Goal: Use online tool/utility: Utilize a website feature to perform a specific function

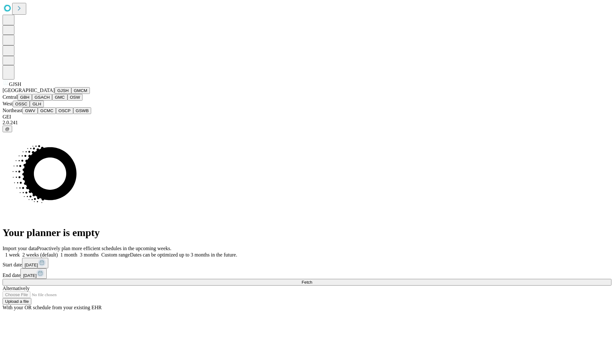
click at [55, 94] on button "GJSH" at bounding box center [63, 90] width 17 height 7
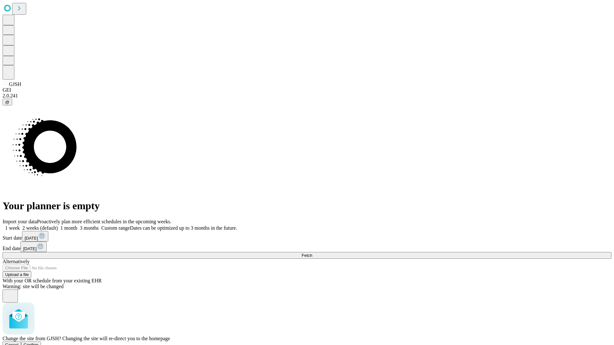
click at [39, 343] on span "Confirm" at bounding box center [31, 345] width 15 height 5
click at [58, 225] on label "2 weeks (default)" at bounding box center [39, 227] width 38 height 5
click at [312, 253] on span "Fetch" at bounding box center [307, 255] width 11 height 5
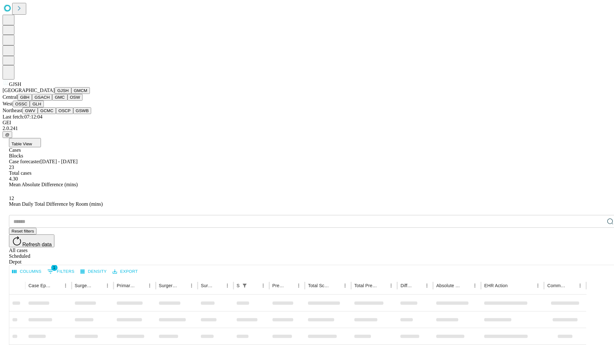
click at [71, 94] on button "GMCM" at bounding box center [80, 90] width 19 height 7
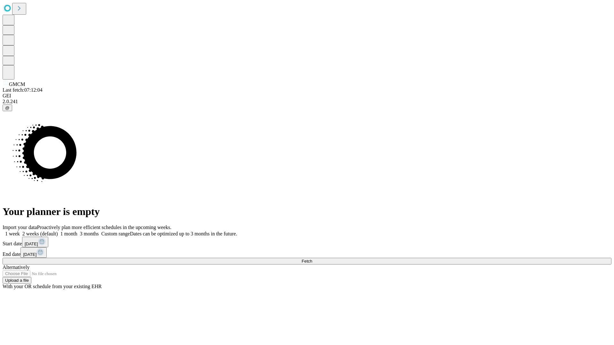
click at [58, 231] on label "2 weeks (default)" at bounding box center [39, 233] width 38 height 5
click at [312, 259] on span "Fetch" at bounding box center [307, 261] width 11 height 5
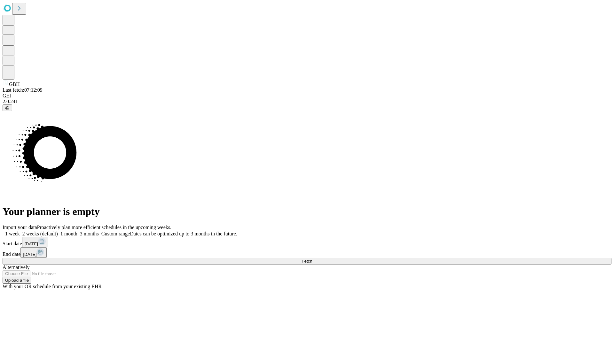
click at [58, 231] on label "2 weeks (default)" at bounding box center [39, 233] width 38 height 5
click at [312, 259] on span "Fetch" at bounding box center [307, 261] width 11 height 5
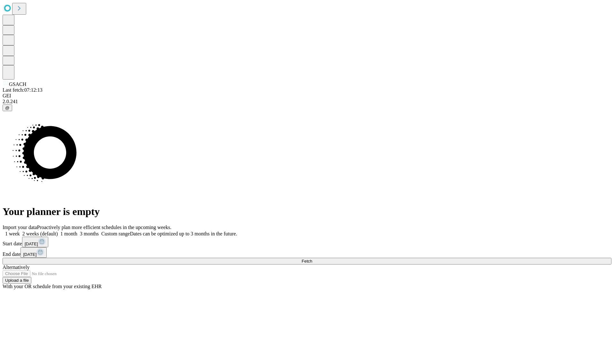
click at [58, 231] on label "2 weeks (default)" at bounding box center [39, 233] width 38 height 5
click at [312, 259] on span "Fetch" at bounding box center [307, 261] width 11 height 5
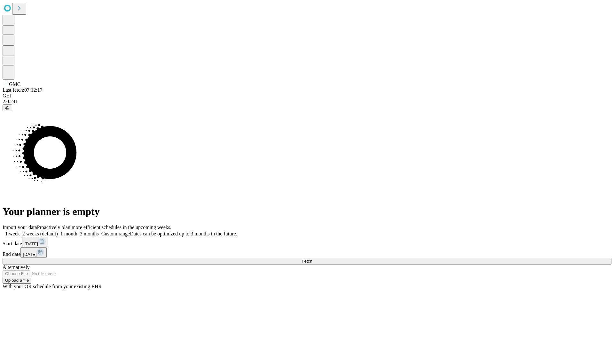
click at [58, 231] on label "2 weeks (default)" at bounding box center [39, 233] width 38 height 5
click at [312, 259] on span "Fetch" at bounding box center [307, 261] width 11 height 5
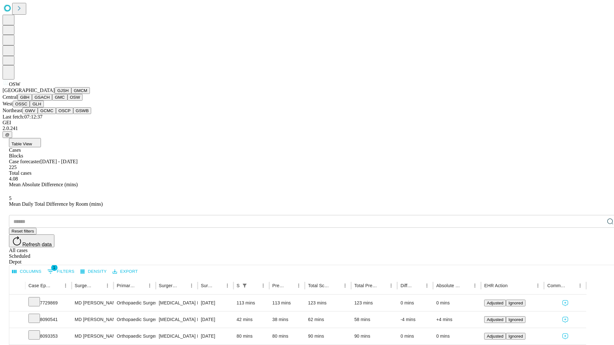
click at [30, 107] on button "OSSC" at bounding box center [21, 104] width 17 height 7
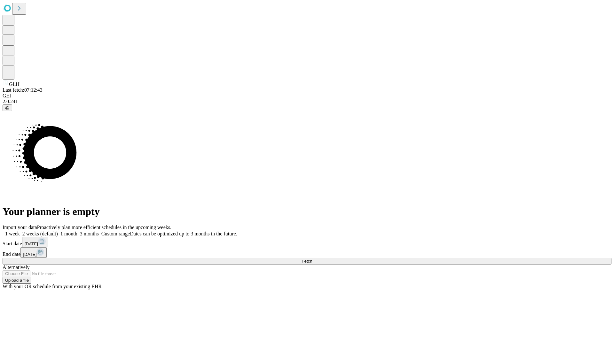
click at [58, 231] on label "2 weeks (default)" at bounding box center [39, 233] width 38 height 5
click at [312, 259] on span "Fetch" at bounding box center [307, 261] width 11 height 5
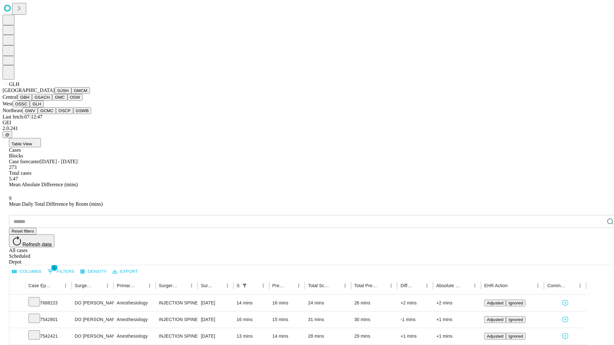
click at [38, 114] on button "GWV" at bounding box center [29, 110] width 15 height 7
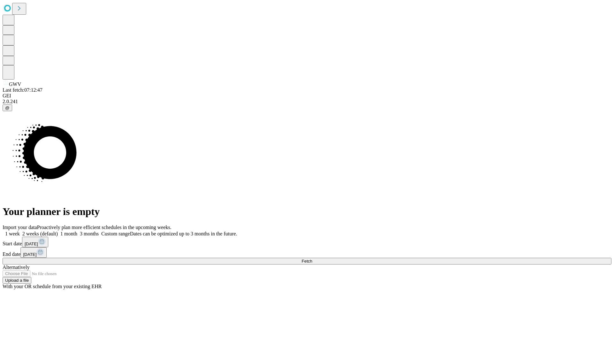
click at [58, 231] on label "2 weeks (default)" at bounding box center [39, 233] width 38 height 5
click at [312, 259] on span "Fetch" at bounding box center [307, 261] width 11 height 5
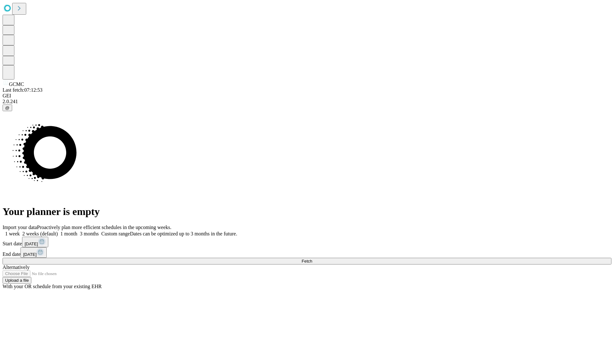
click at [312, 259] on span "Fetch" at bounding box center [307, 261] width 11 height 5
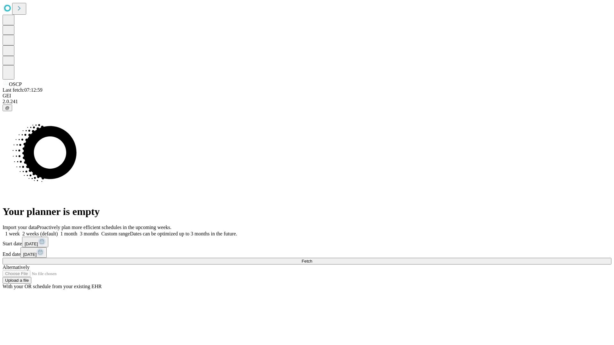
click at [58, 231] on label "2 weeks (default)" at bounding box center [39, 233] width 38 height 5
click at [312, 259] on span "Fetch" at bounding box center [307, 261] width 11 height 5
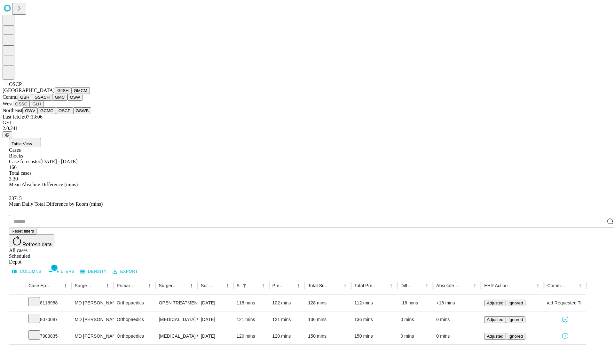
click at [73, 114] on button "GSWB" at bounding box center [82, 110] width 18 height 7
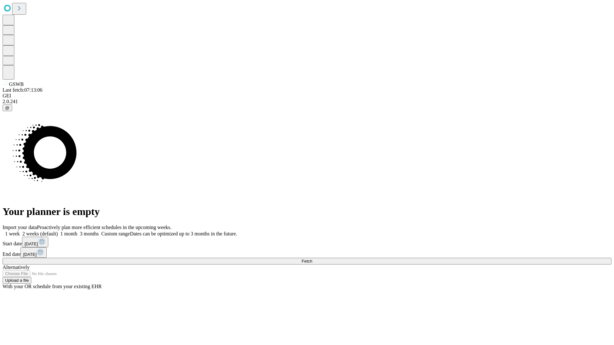
click at [312, 259] on span "Fetch" at bounding box center [307, 261] width 11 height 5
